Goal: Obtain resource: Download file/media

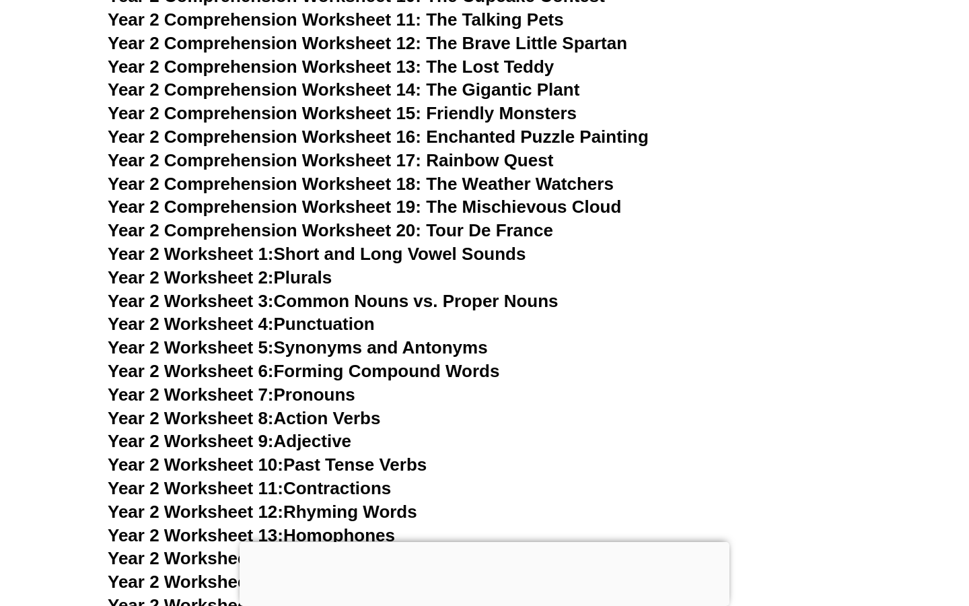
scroll to position [3539, 0]
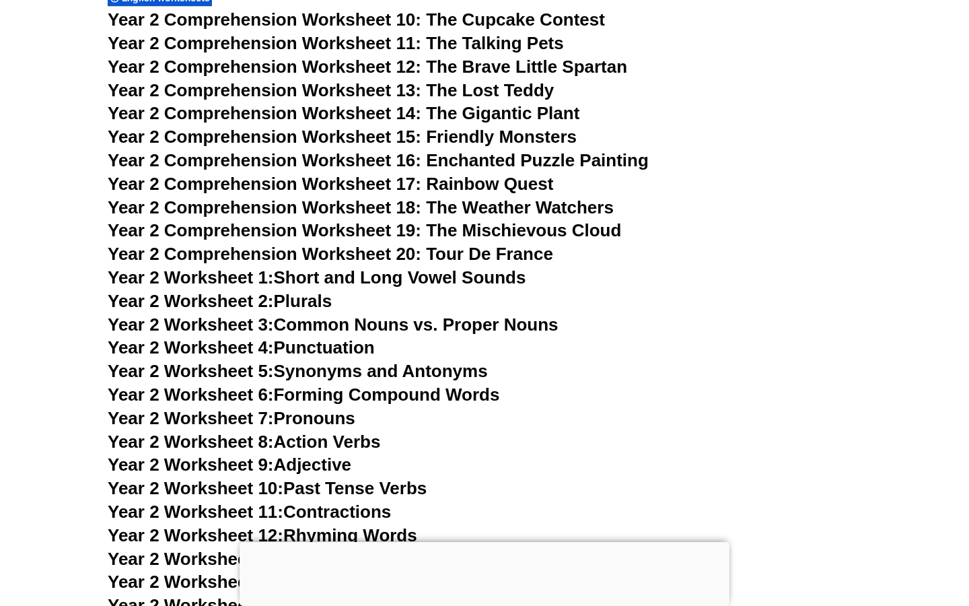
click at [476, 282] on link "Year 2 Worksheet 1: Short and Long Vowel Sounds" at bounding box center [317, 277] width 418 height 20
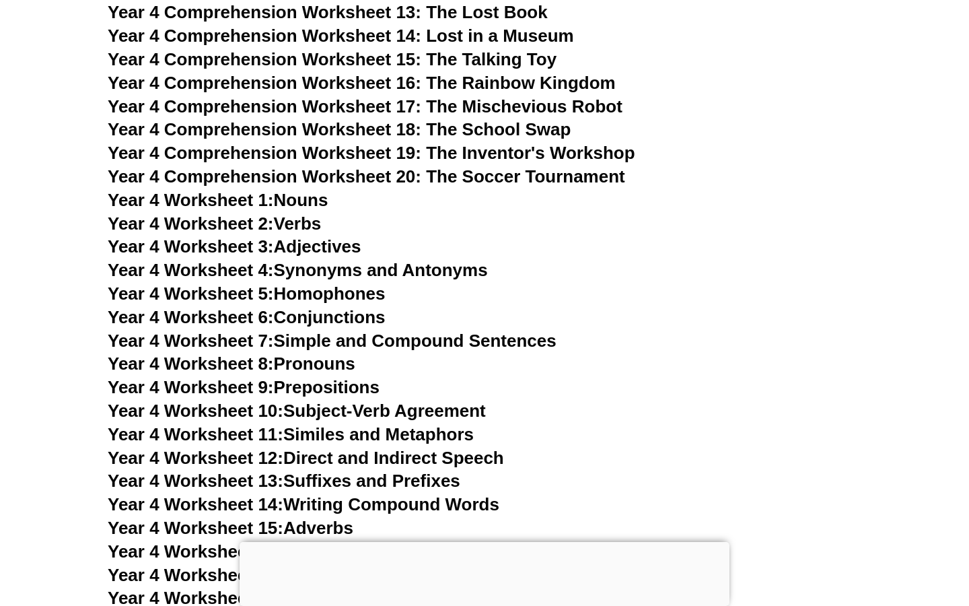
scroll to position [5782, 0]
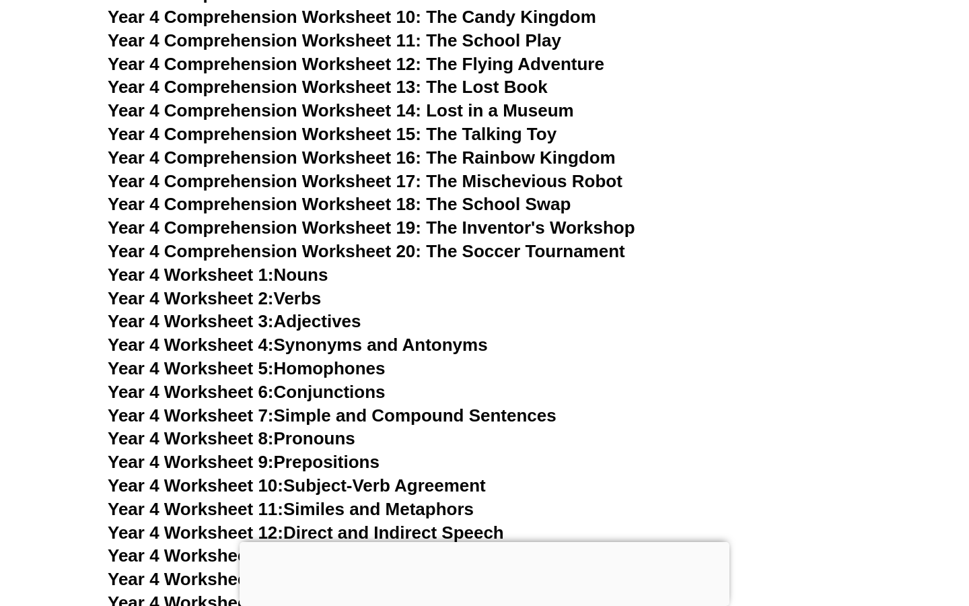
click at [515, 86] on span "Year 4 Comprehension Worksheet 13: The Lost Book" at bounding box center [328, 87] width 440 height 20
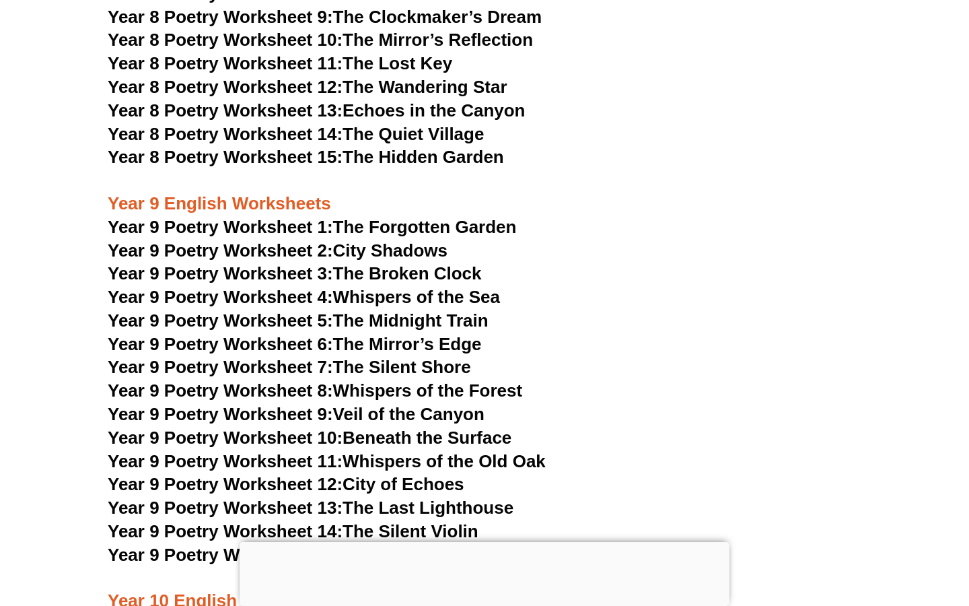
scroll to position [9204, 0]
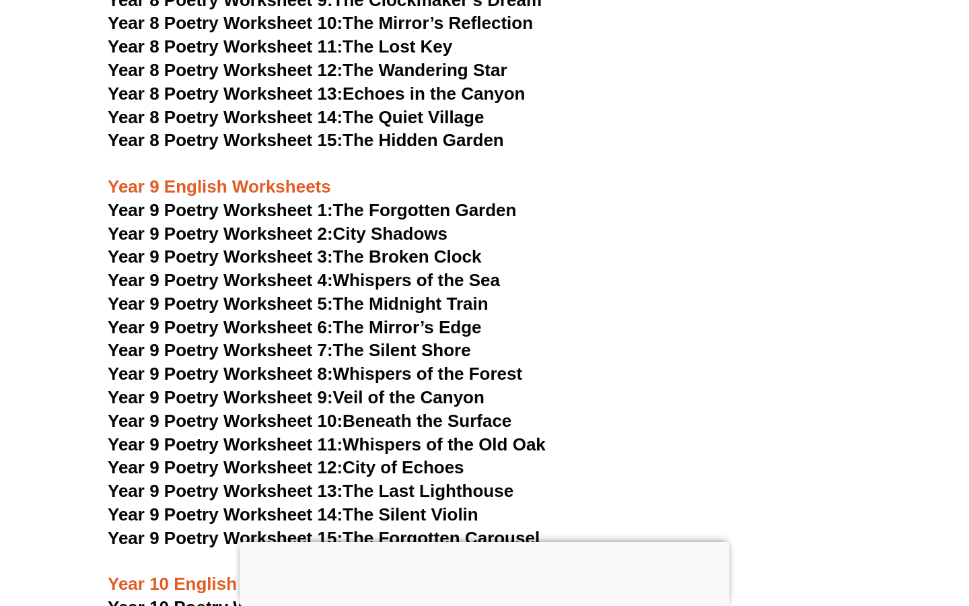
click at [464, 410] on link "Year 9 Poetry Worksheet 10: Beneath the Surface" at bounding box center [310, 420] width 404 height 20
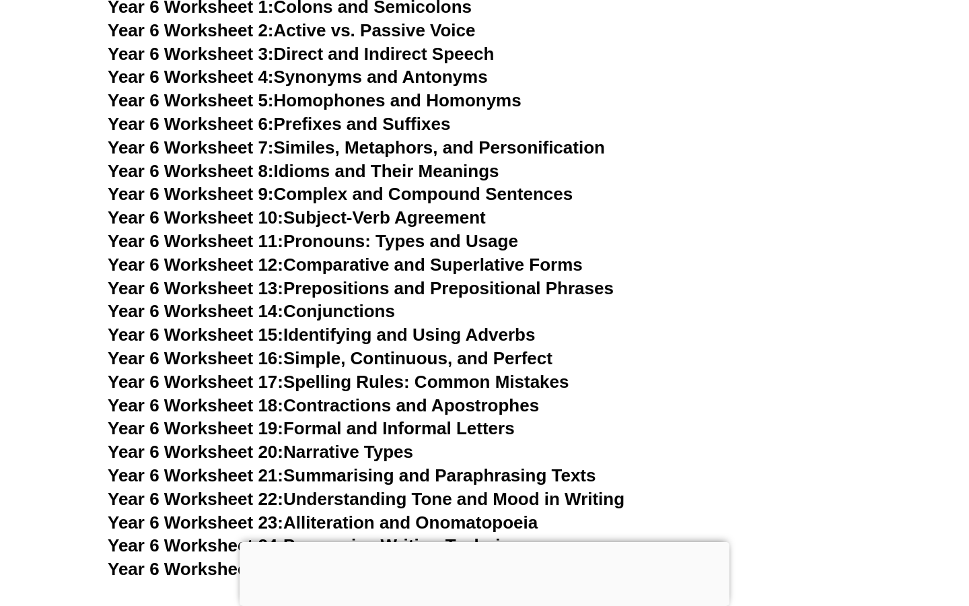
scroll to position [7979, 0]
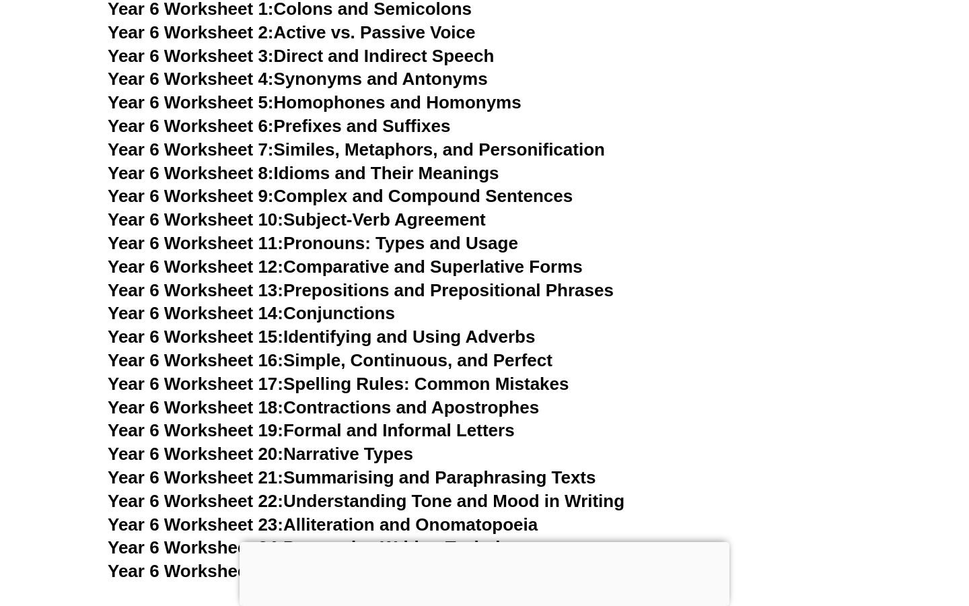
click at [425, 467] on link "Year 6 Worksheet 21: Summarising and Paraphrasing Texts" at bounding box center [352, 477] width 488 height 20
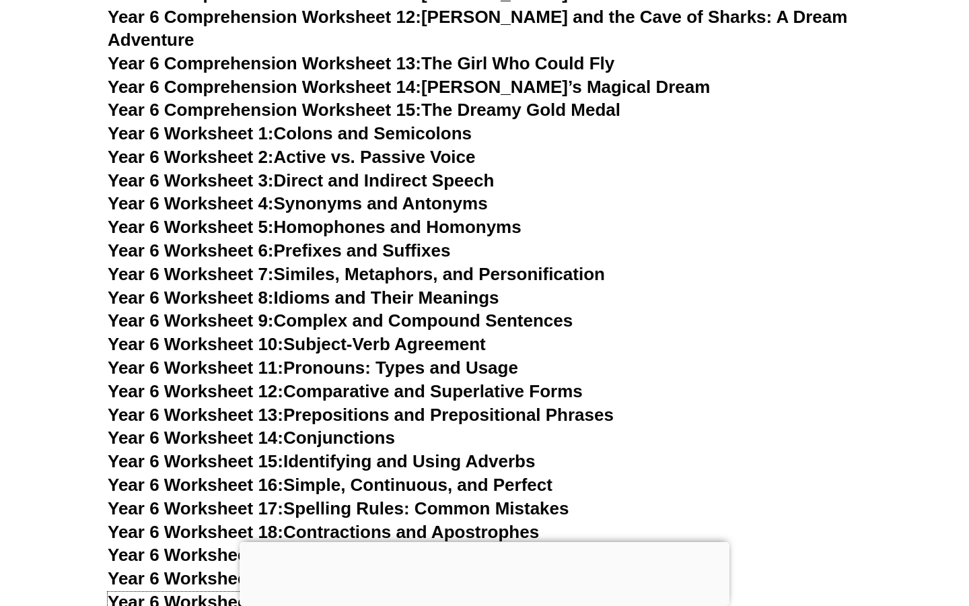
scroll to position [7846, 0]
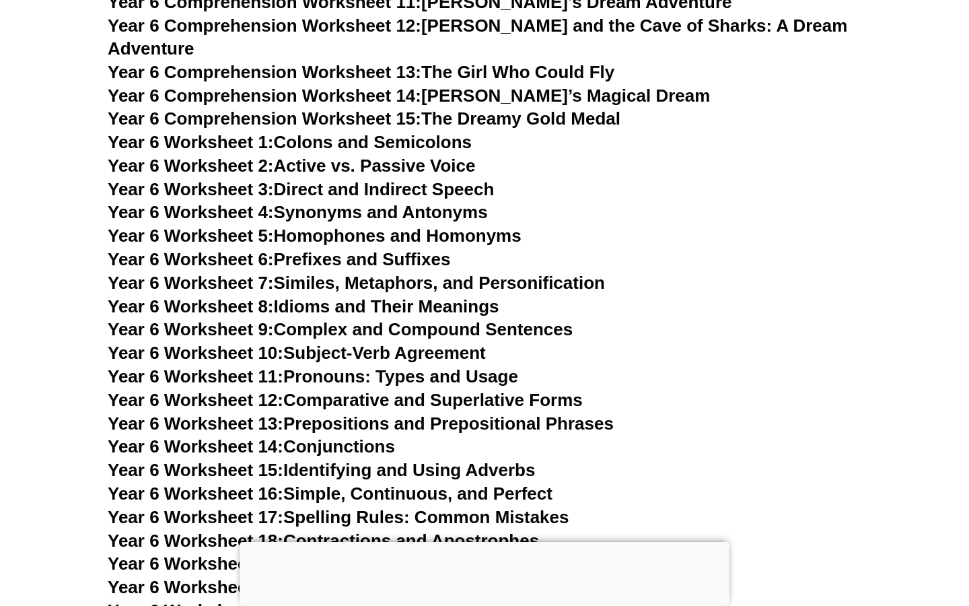
click at [445, 273] on link "Year 6 Worksheet 7: Similes, Metaphors, and Personification" at bounding box center [356, 283] width 497 height 20
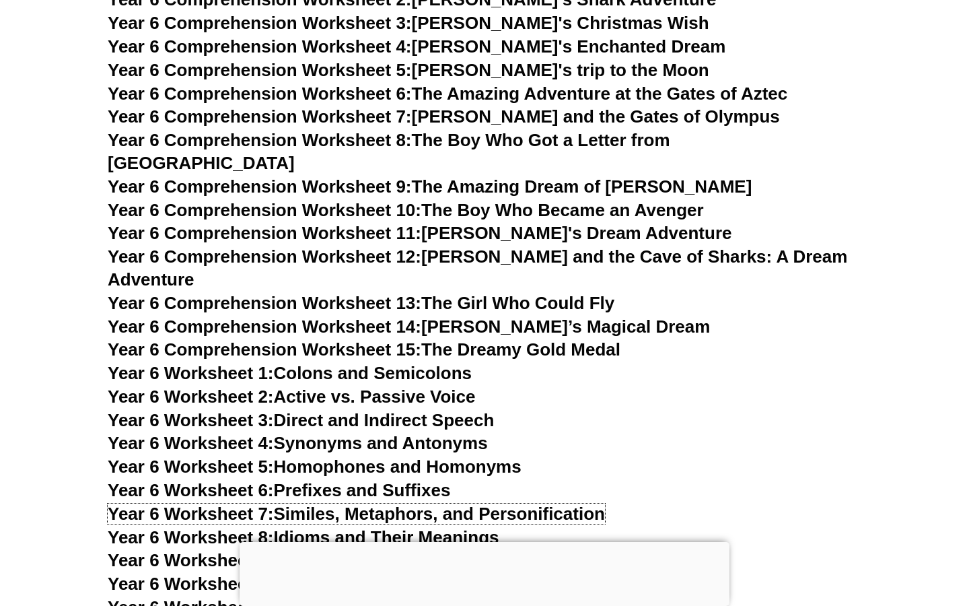
scroll to position [7479, 0]
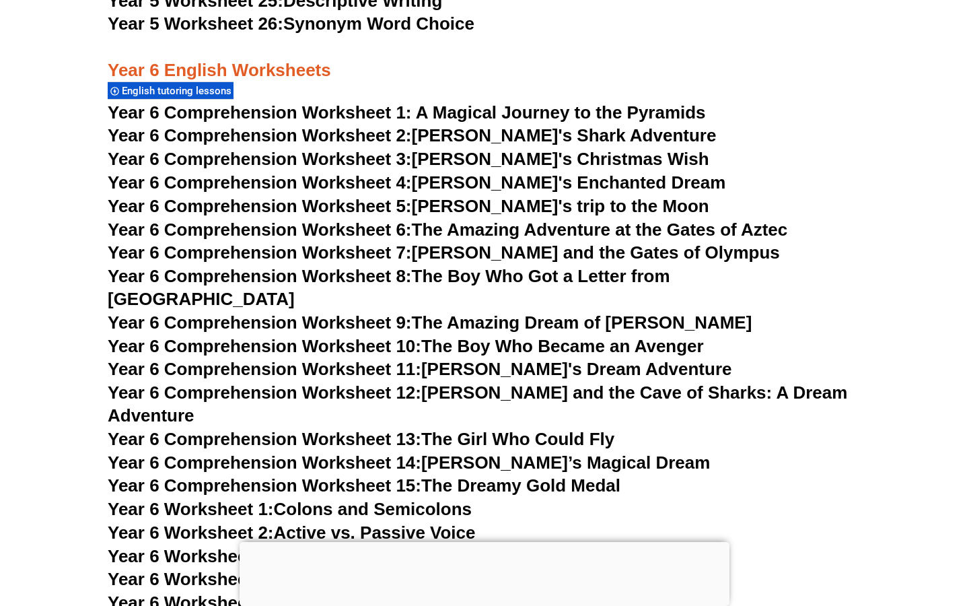
click at [576, 475] on link "Year 6 Comprehension Worksheet 15: The Dreamy Gold Medal" at bounding box center [364, 485] width 513 height 20
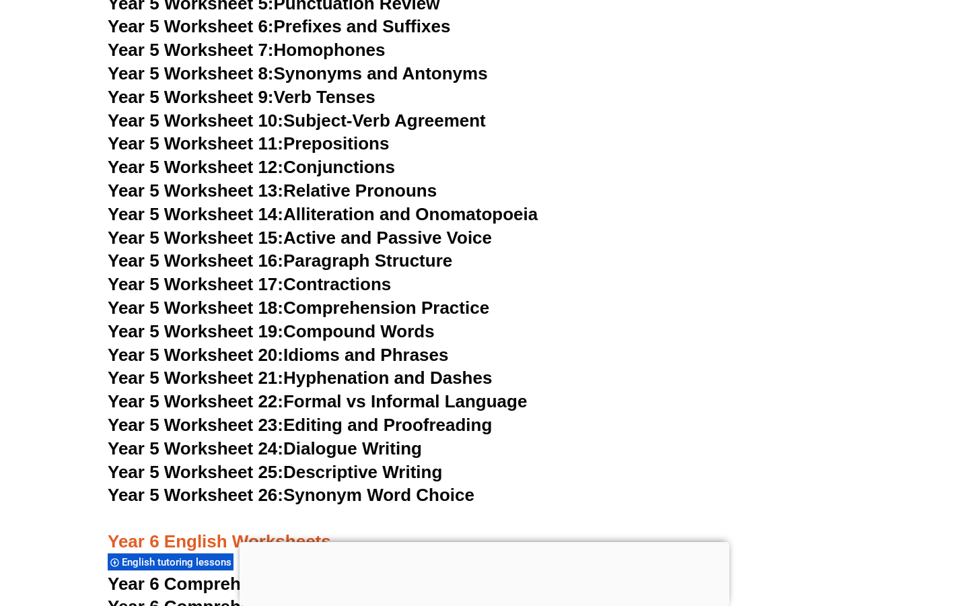
scroll to position [7010, 0]
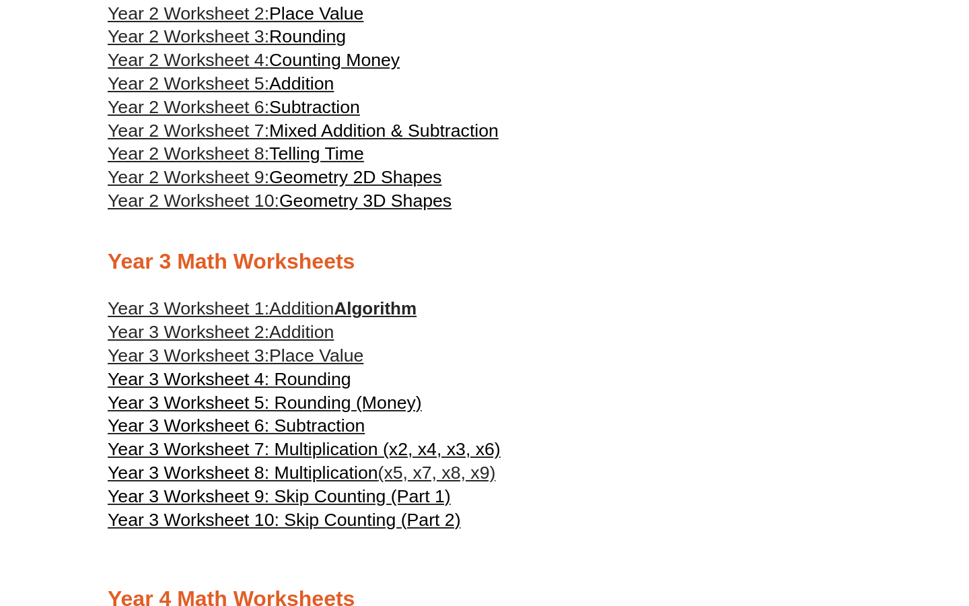
scroll to position [927, 0]
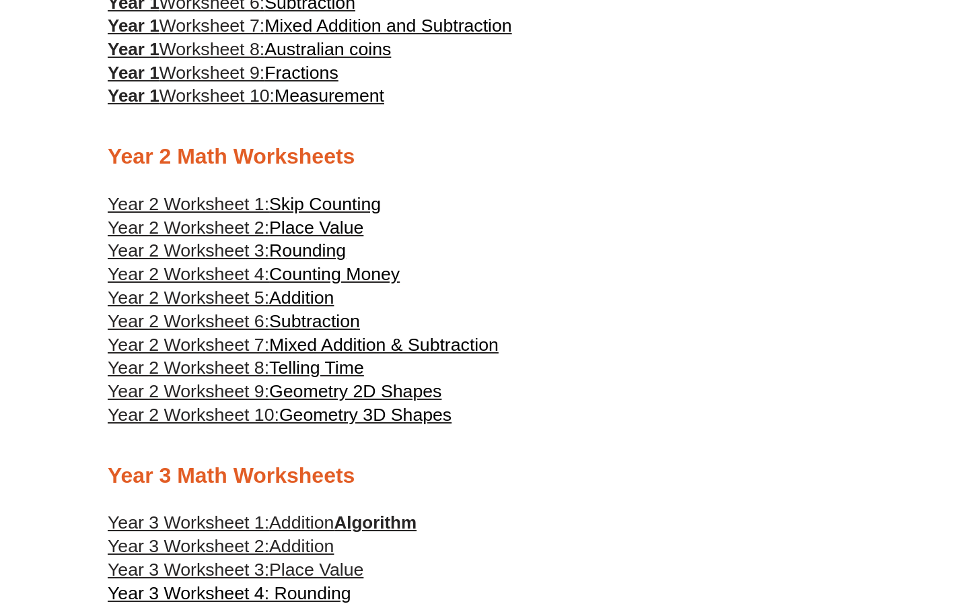
click at [399, 401] on span "Geometry 2D Shapes" at bounding box center [355, 391] width 172 height 20
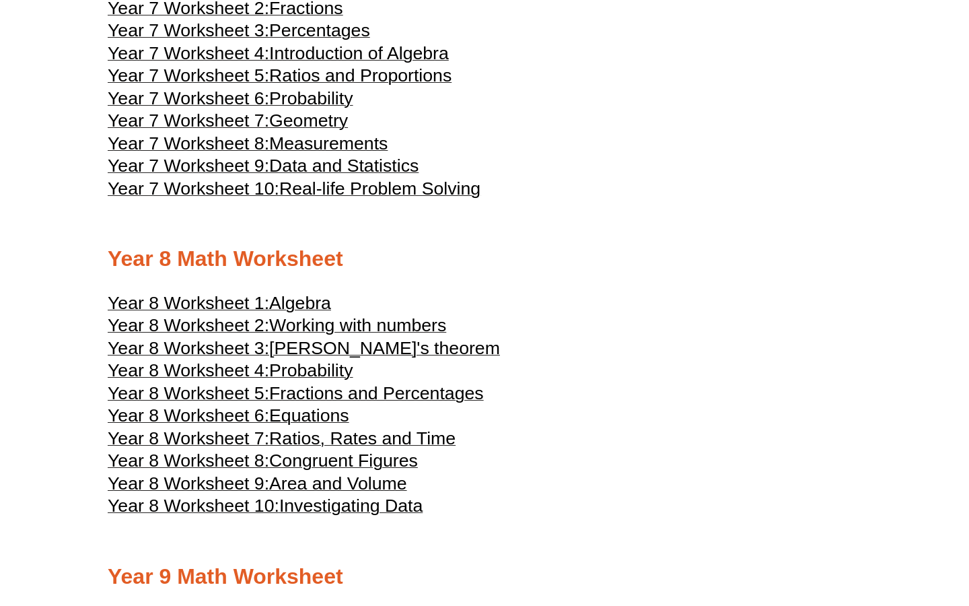
scroll to position [3333, 0]
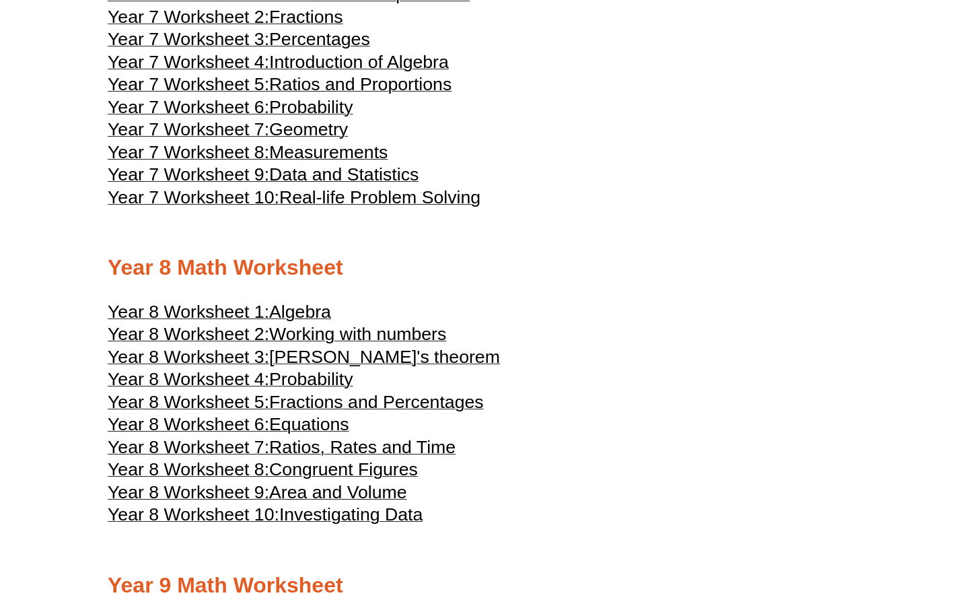
click at [417, 94] on span "Ratios and Proportions" at bounding box center [360, 84] width 182 height 20
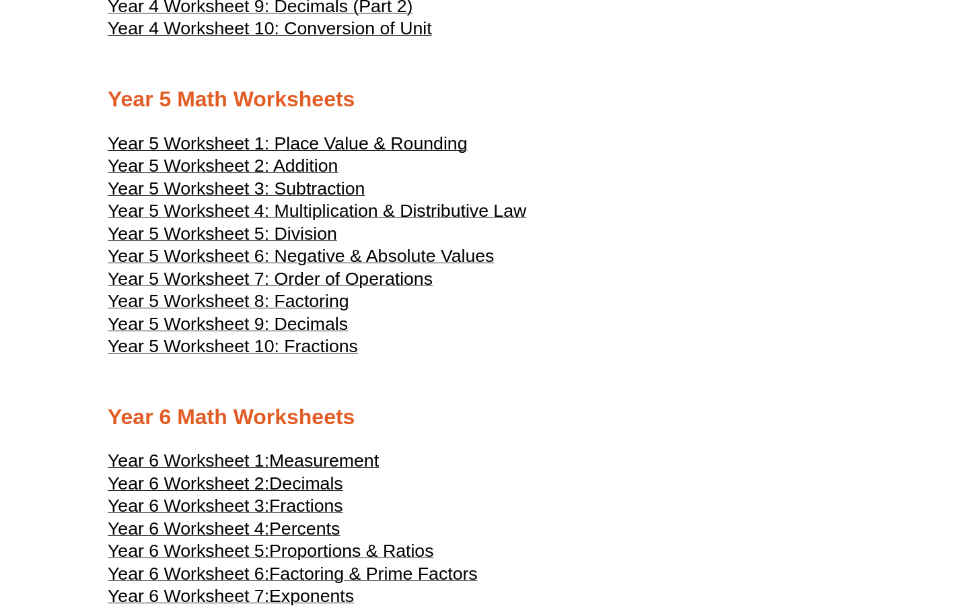
scroll to position [1902, 0]
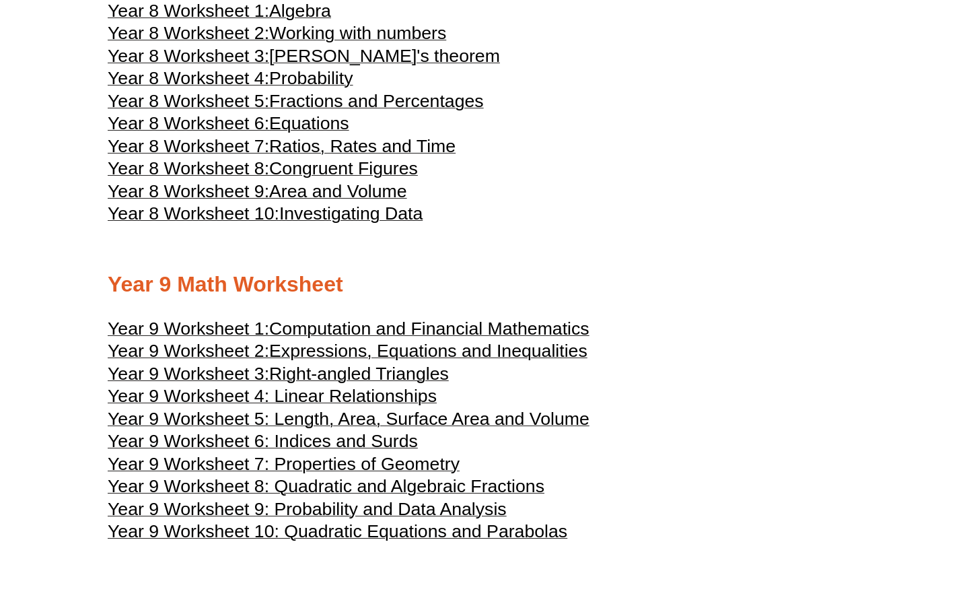
scroll to position [3642, 0]
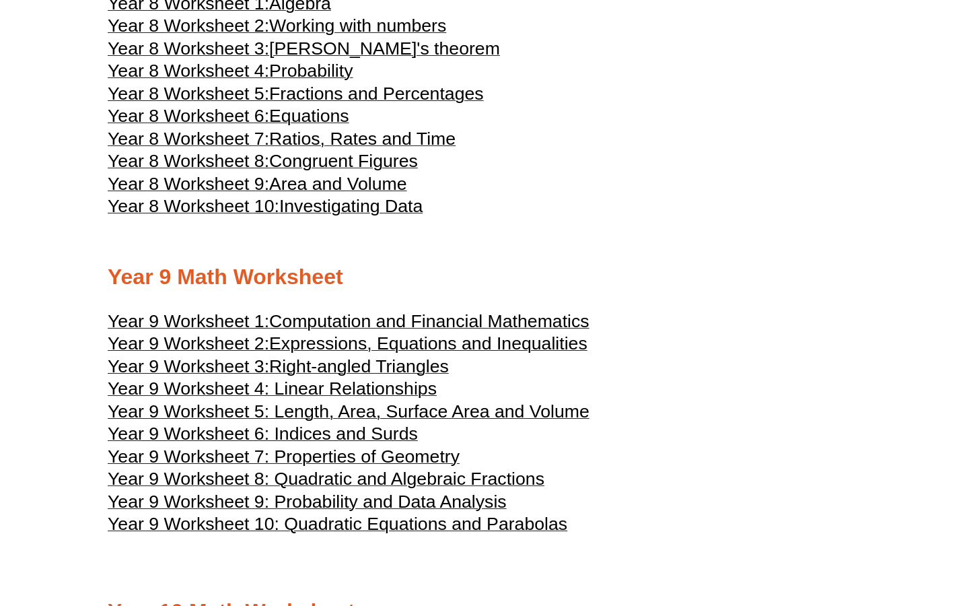
click at [421, 398] on span "Year 9 Worksheet 4: Linear Relationships" at bounding box center [272, 388] width 329 height 20
